Goal: Information Seeking & Learning: Check status

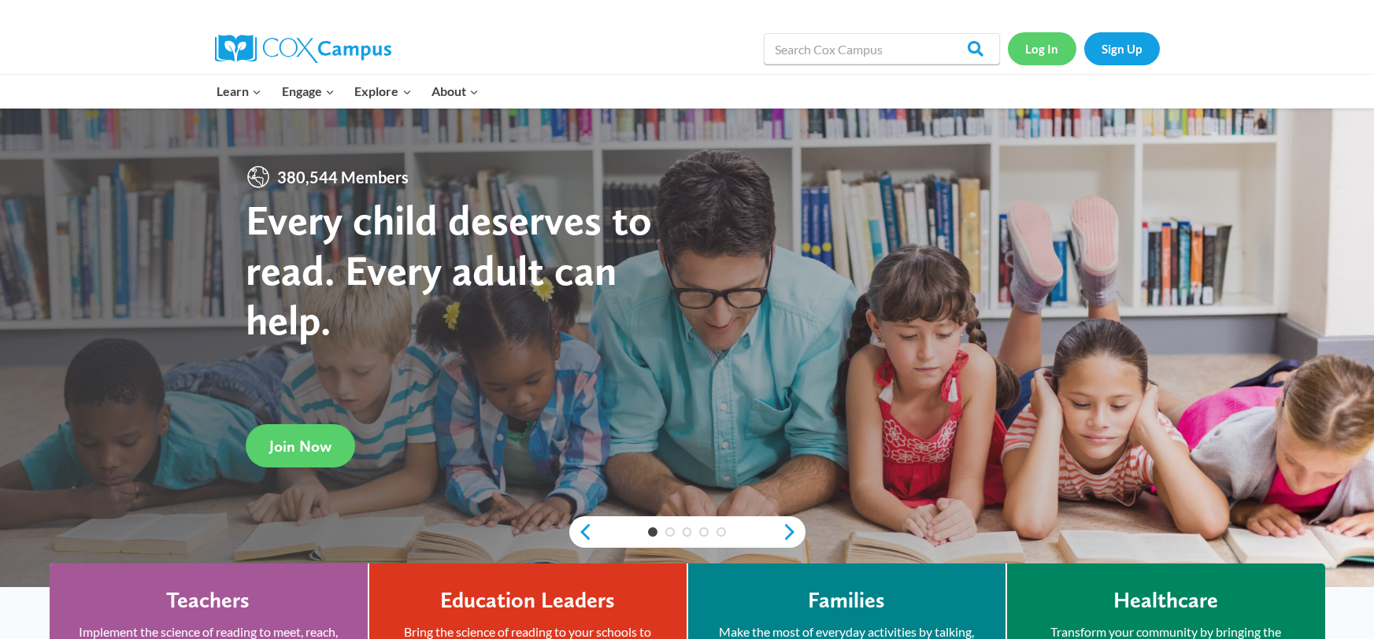
click at [1050, 55] on link "Log In" at bounding box center [1042, 48] width 69 height 32
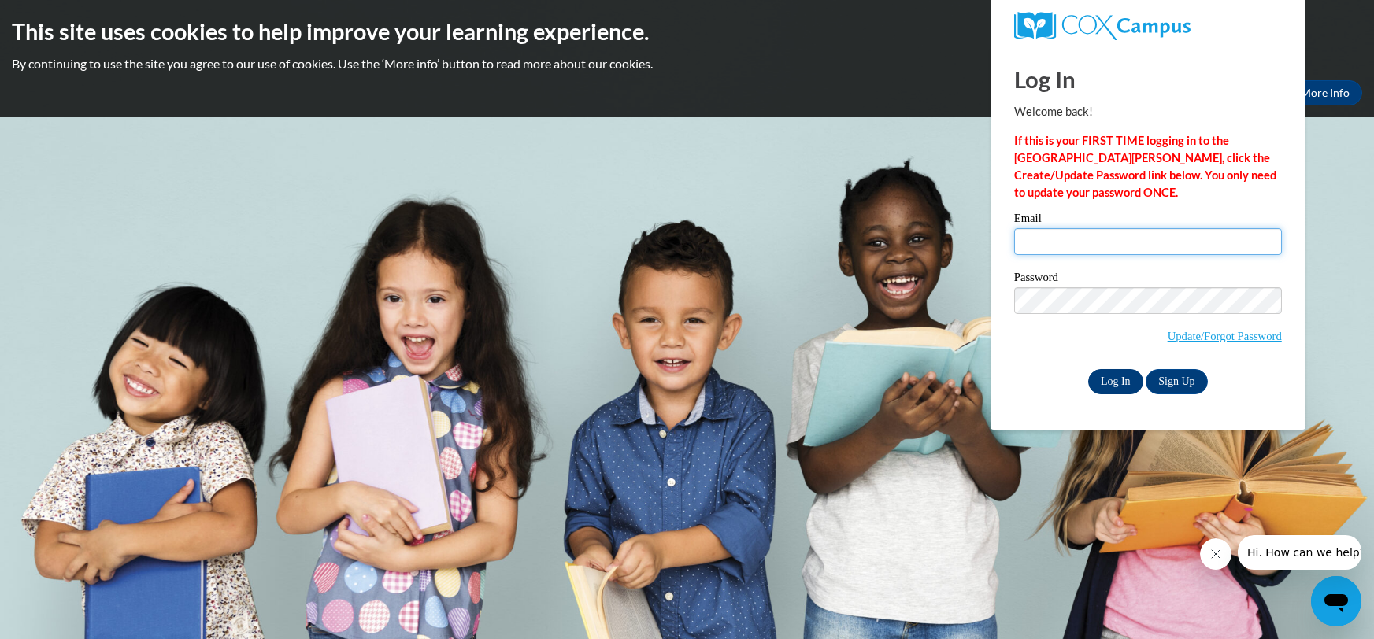
type input "candace.yongue@gc-k12.org"
click at [1124, 385] on input "Log In" at bounding box center [1115, 381] width 55 height 25
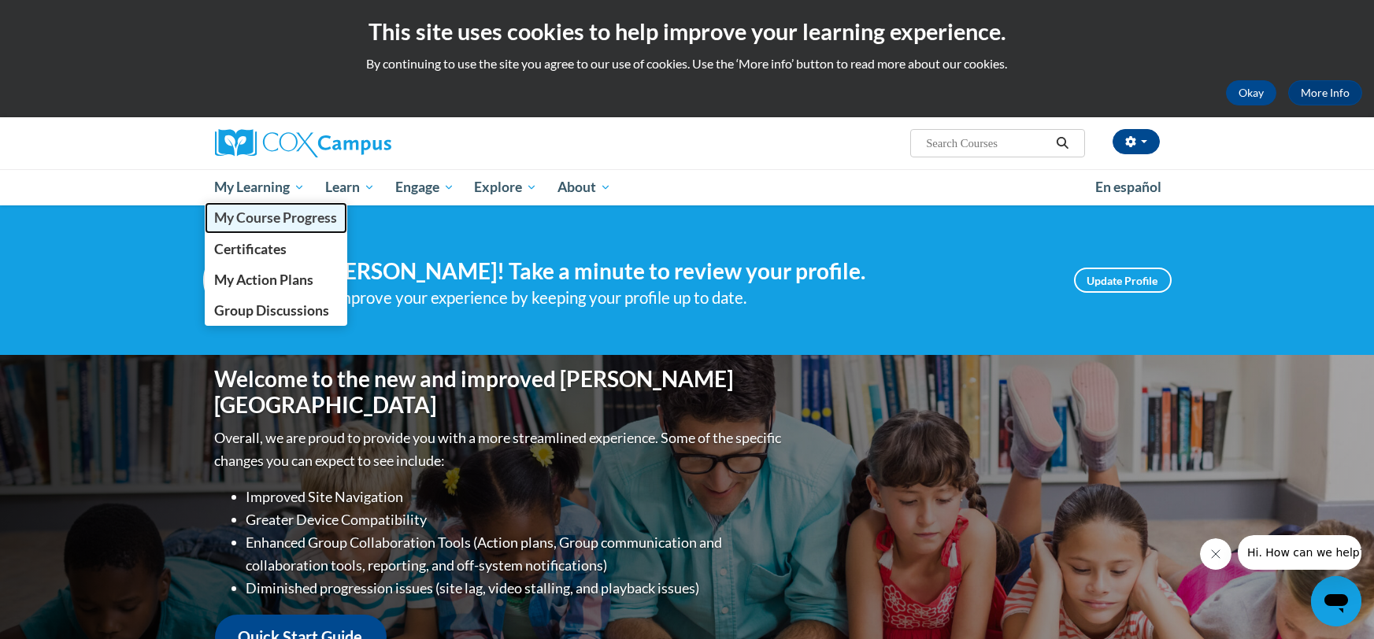
click at [255, 214] on span "My Course Progress" at bounding box center [275, 217] width 123 height 17
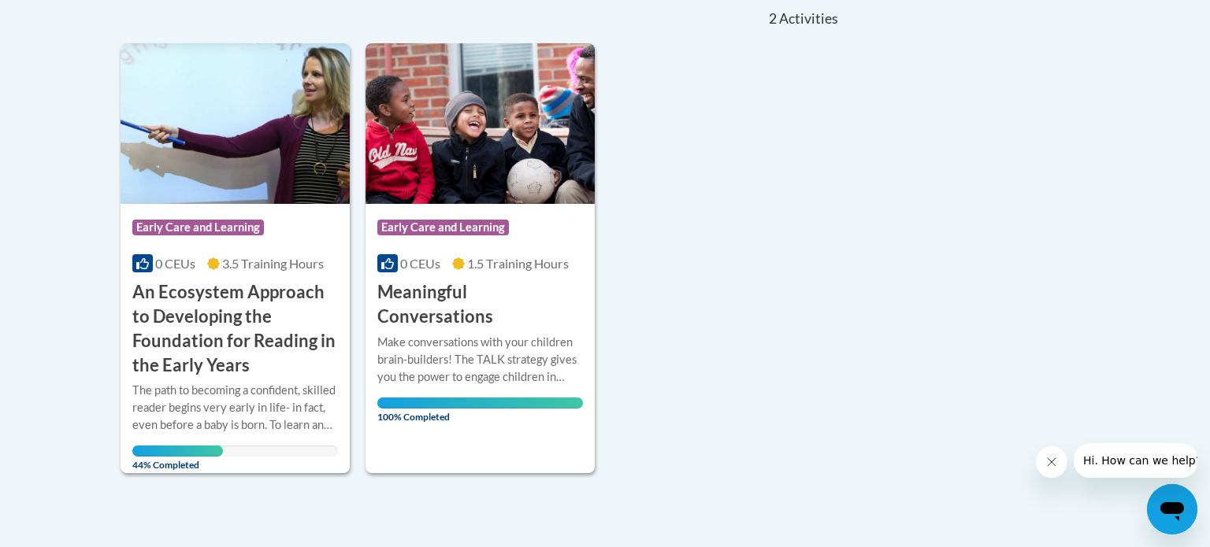
scroll to position [362, 0]
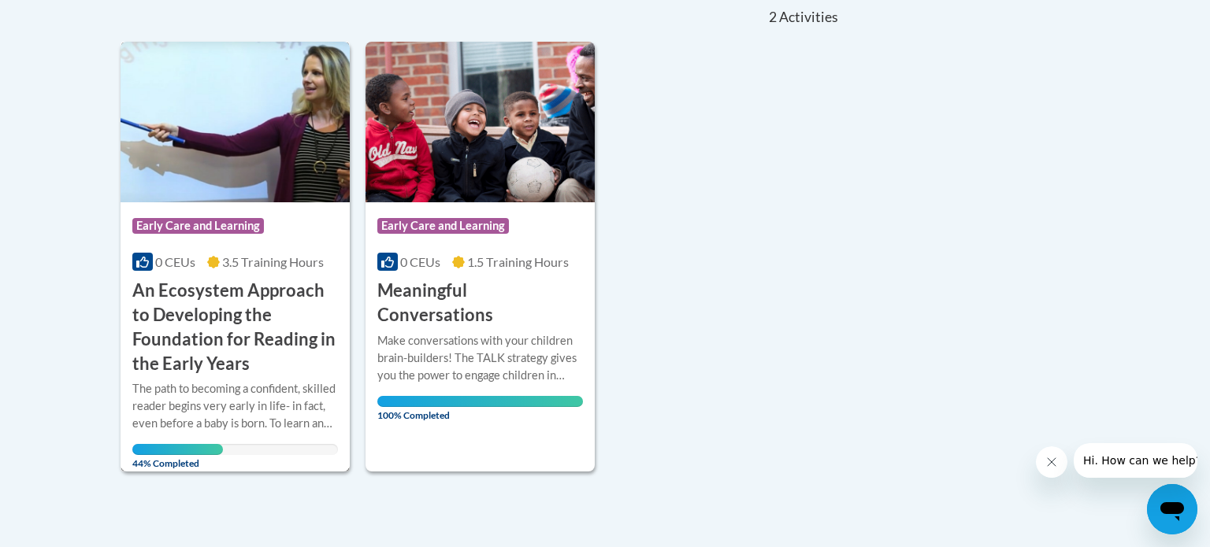
click at [243, 376] on div "More Info Open The path to becoming a confident, skilled reader begins very ear…" at bounding box center [234, 421] width 229 height 91
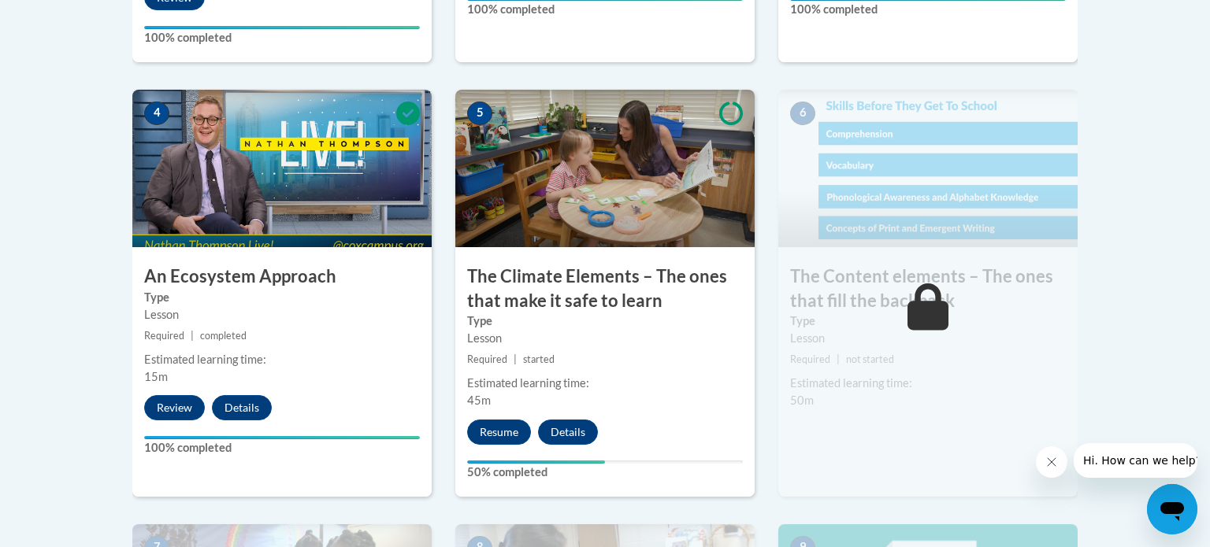
scroll to position [917, 0]
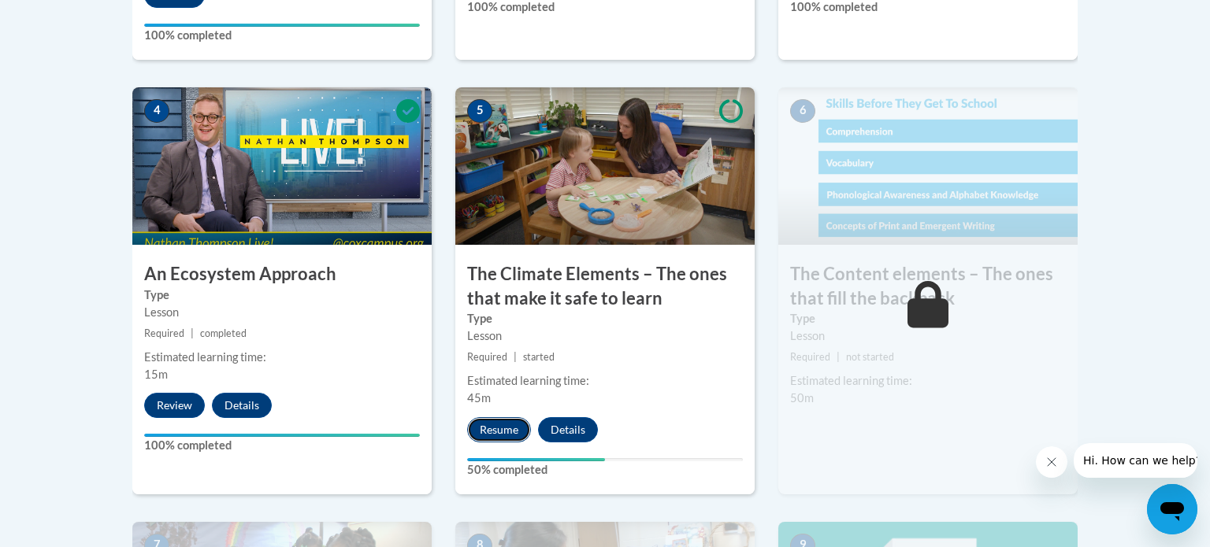
click at [503, 428] on button "Resume" at bounding box center [499, 429] width 64 height 25
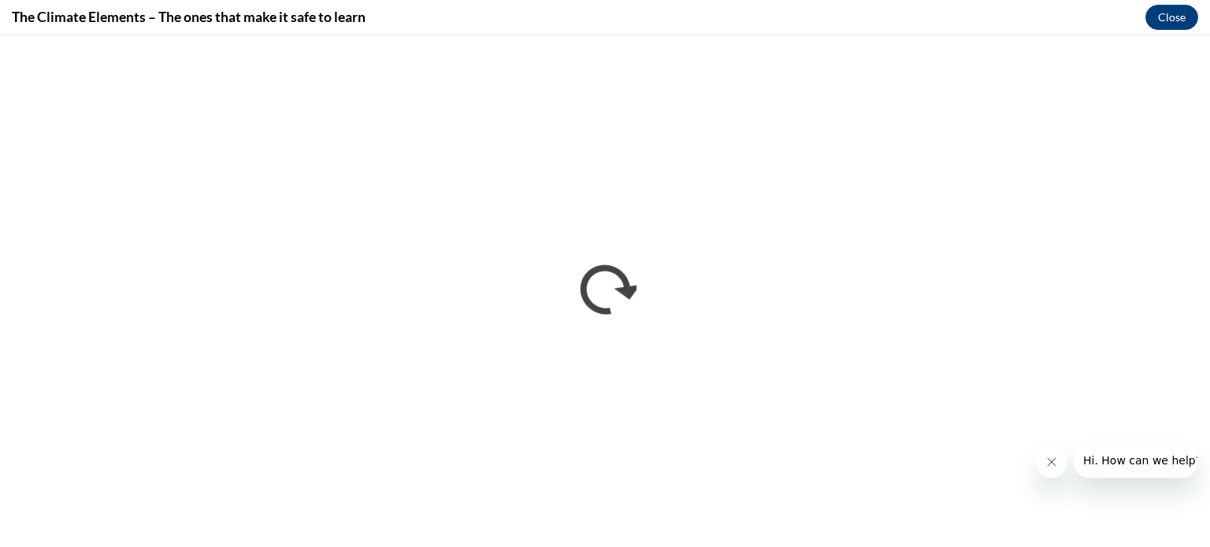
scroll to position [0, 0]
